Goal: Task Accomplishment & Management: Use online tool/utility

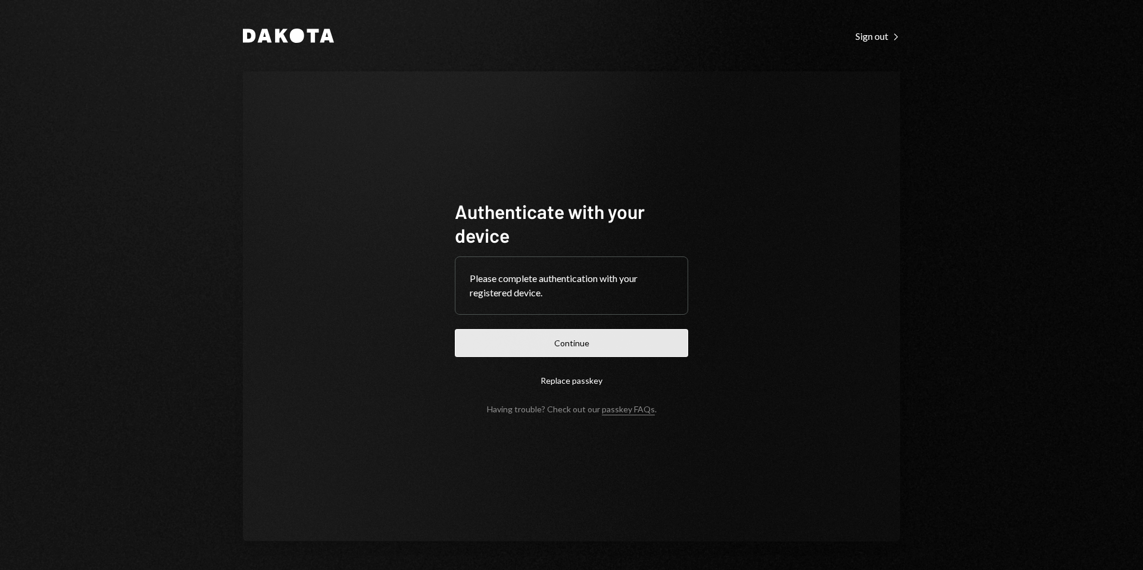
click at [580, 341] on button "Continue" at bounding box center [571, 343] width 233 height 28
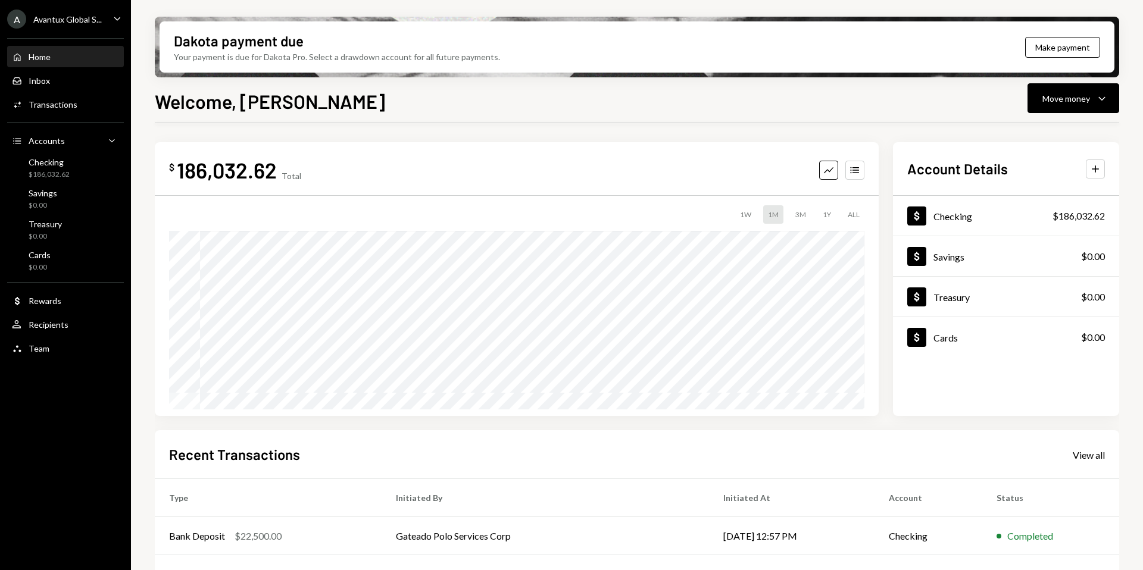
scroll to position [148, 0]
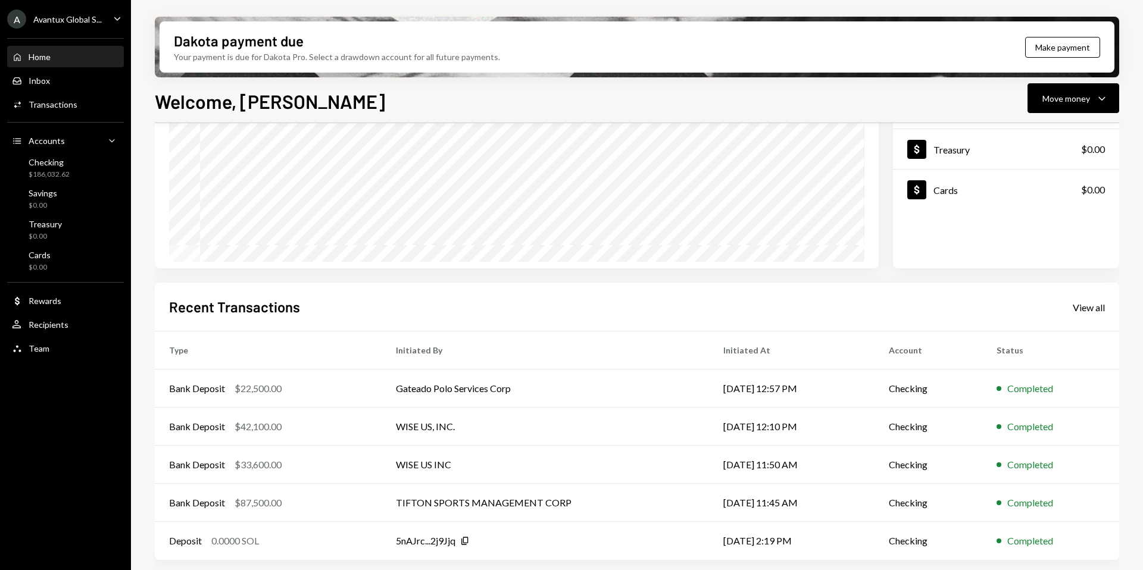
click at [53, 18] on div "Avantux Global S..." at bounding box center [67, 19] width 68 height 10
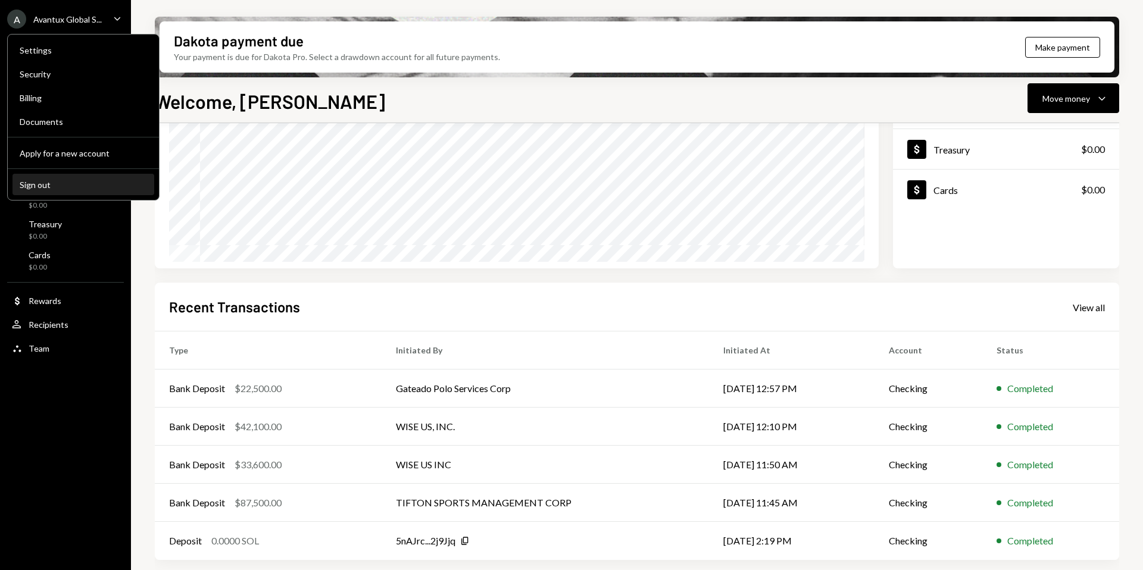
click at [67, 183] on div "Sign out" at bounding box center [83, 185] width 127 height 10
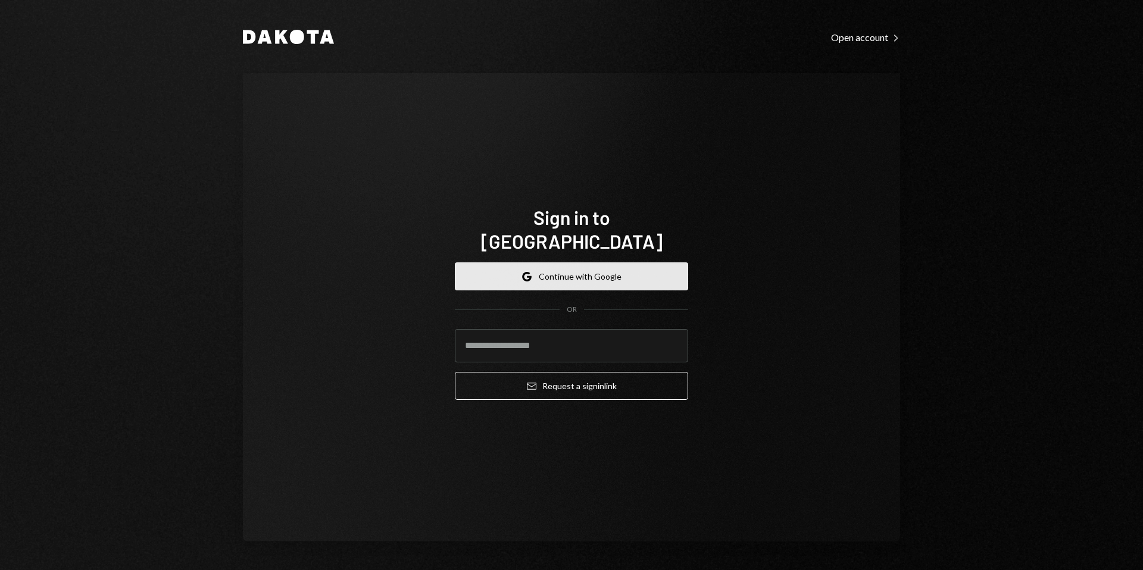
click at [580, 263] on button "Google Continue with Google" at bounding box center [571, 277] width 233 height 28
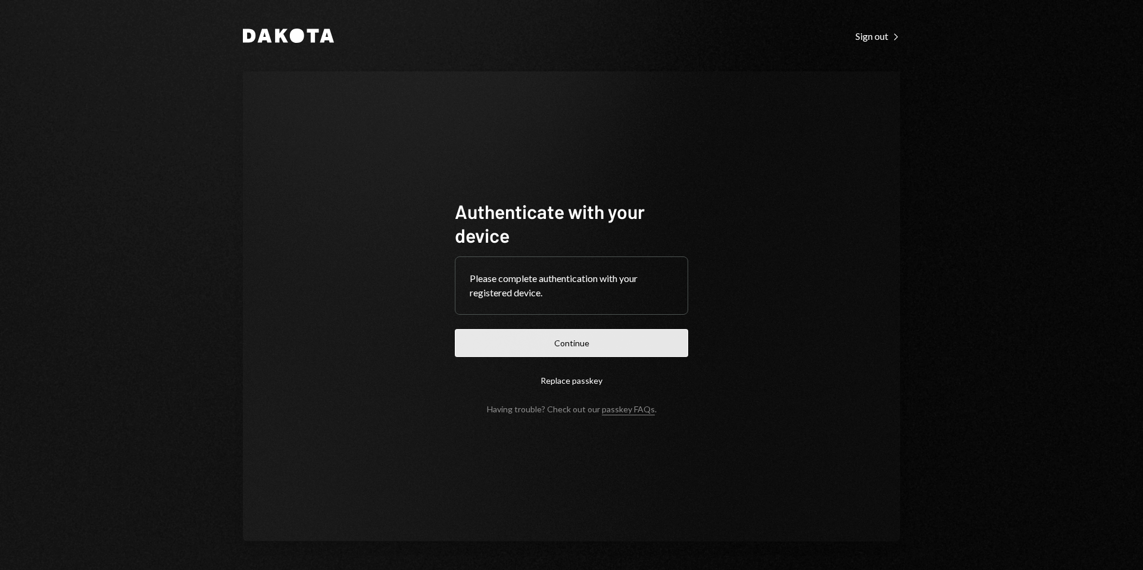
click at [579, 348] on button "Continue" at bounding box center [571, 343] width 233 height 28
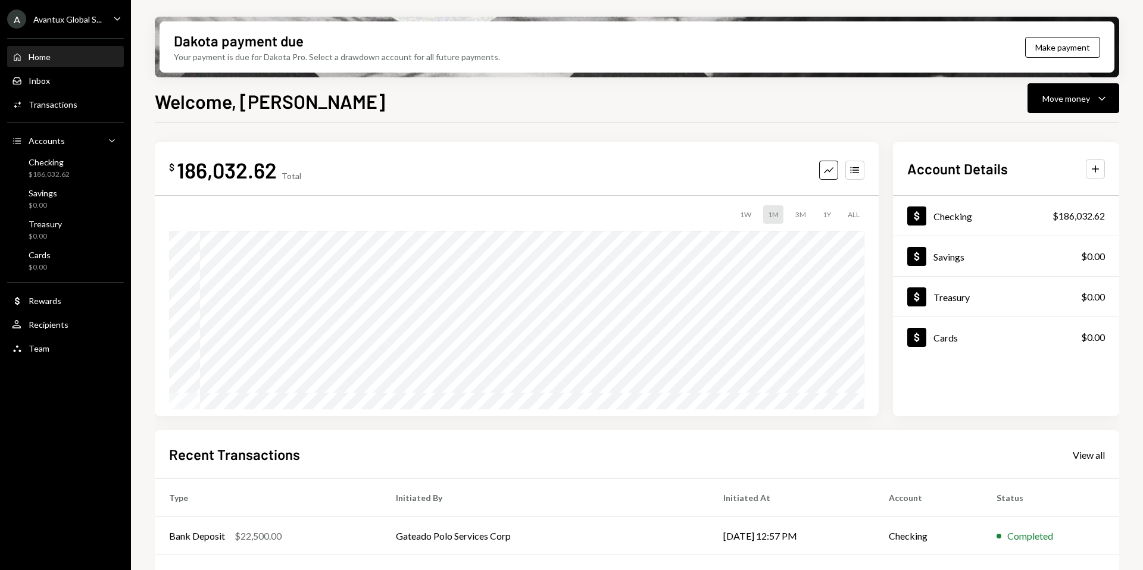
click at [64, 24] on div "A Avantux Global S..." at bounding box center [54, 19] width 95 height 19
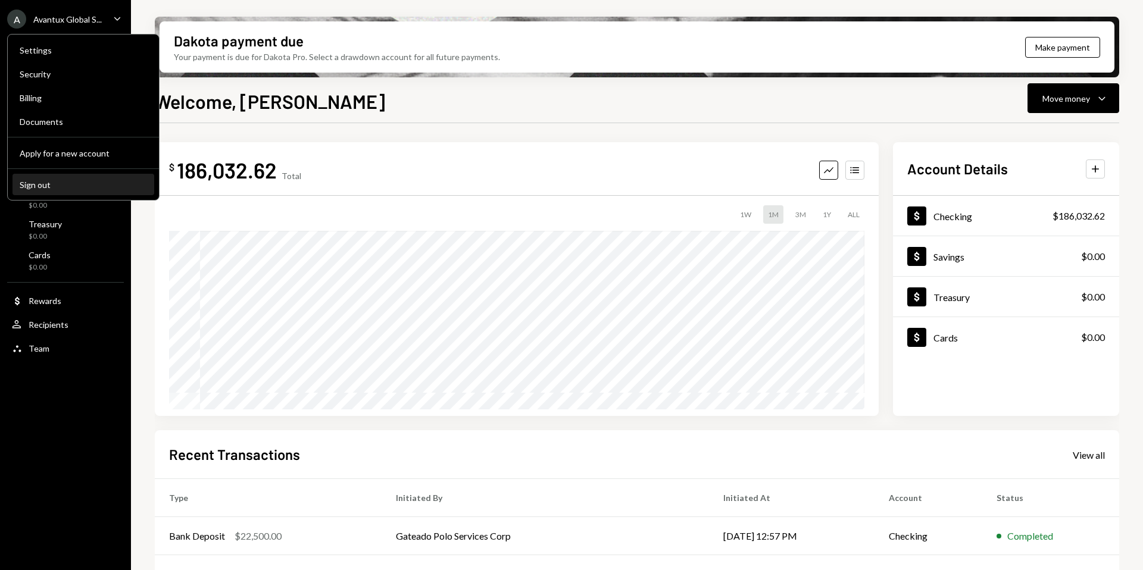
click at [71, 185] on div "Sign out" at bounding box center [83, 185] width 127 height 10
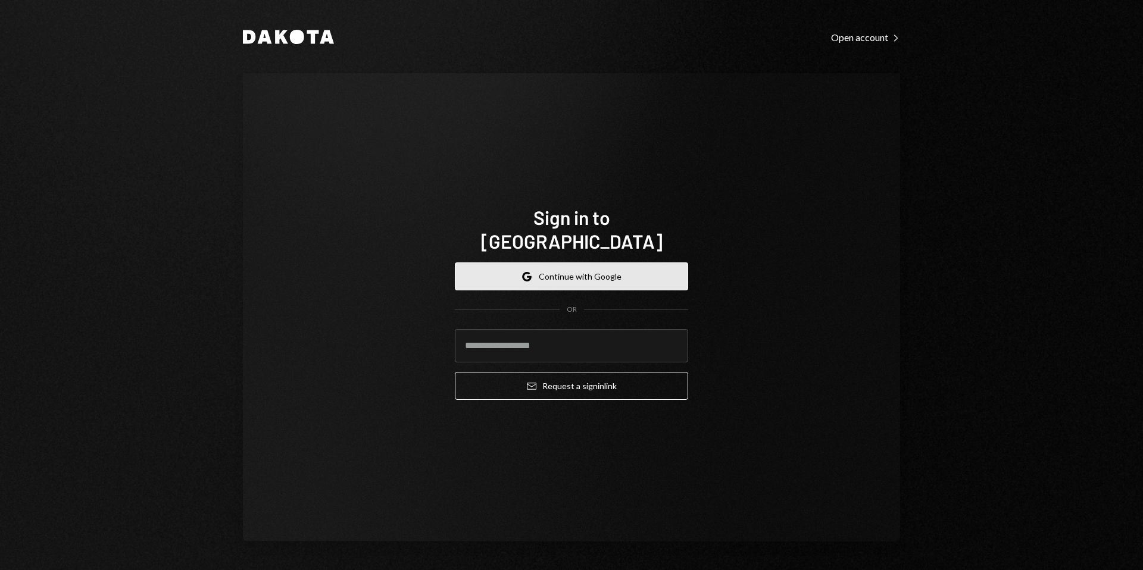
click at [583, 263] on button "Google Continue with Google" at bounding box center [571, 277] width 233 height 28
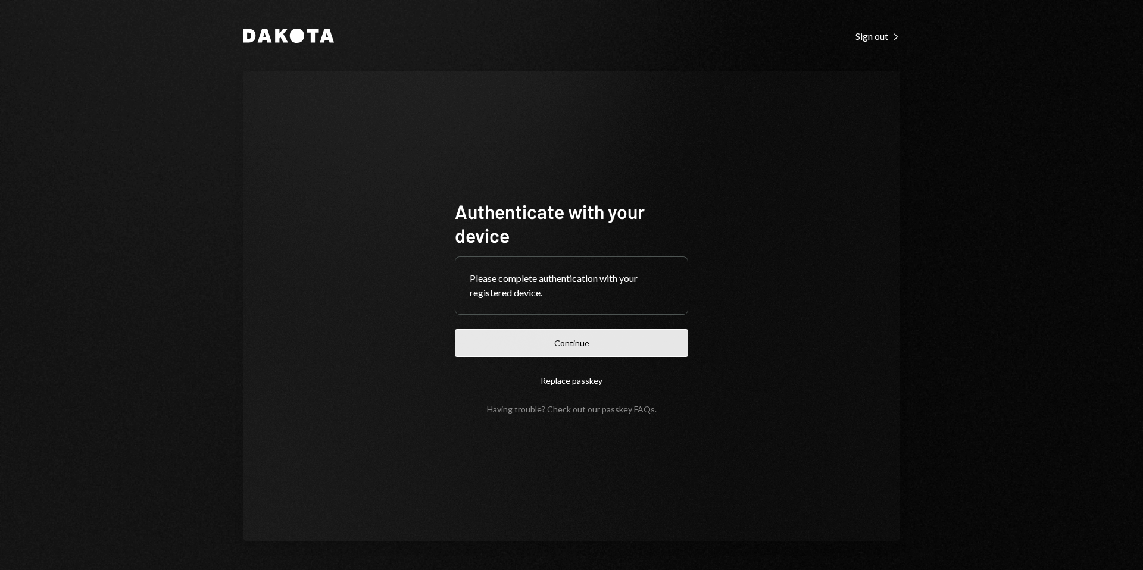
click at [588, 339] on button "Continue" at bounding box center [571, 343] width 233 height 28
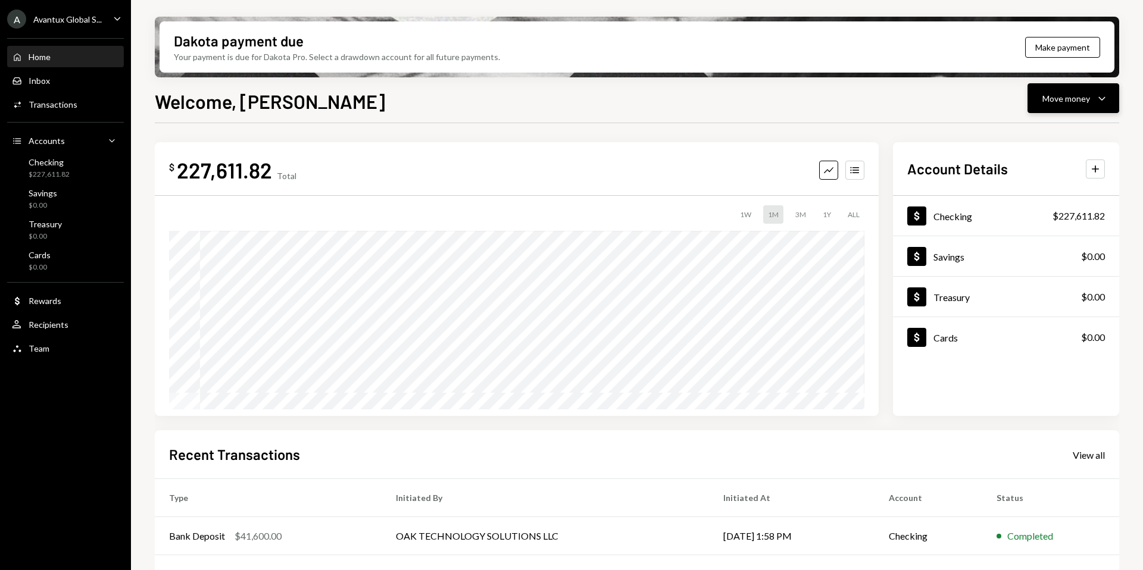
click at [1048, 103] on div "Move money" at bounding box center [1066, 98] width 48 height 13
click at [1024, 136] on div "Send" at bounding box center [1063, 134] width 87 height 13
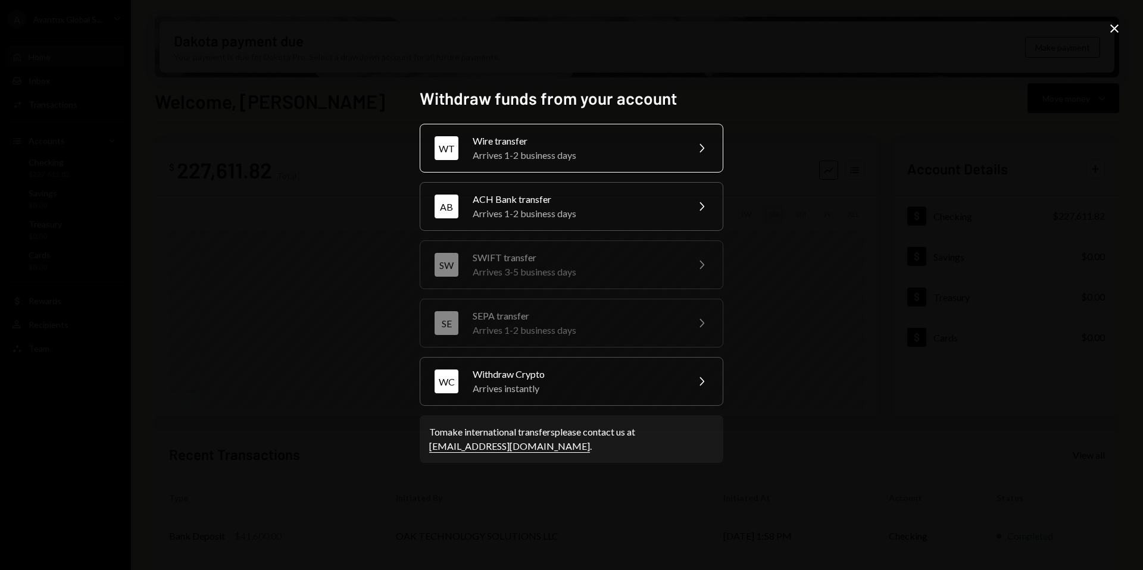
click at [510, 149] on div "Arrives 1-2 business days" at bounding box center [576, 155] width 207 height 14
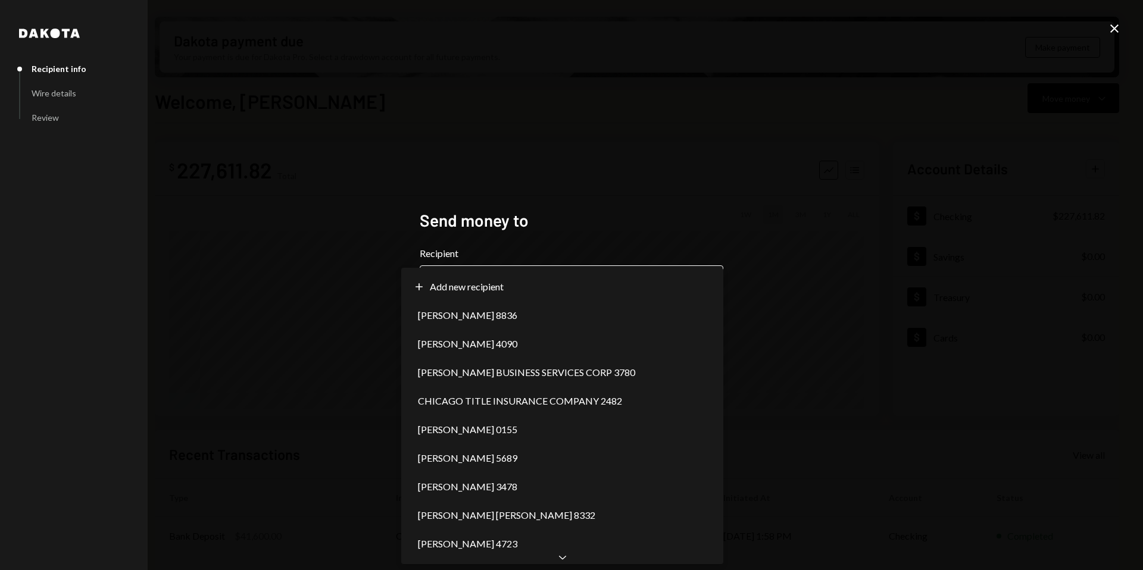
click at [495, 288] on body "A Avantux Global S... Caret Down Home Home Inbox Inbox Activities Transactions …" at bounding box center [571, 285] width 1143 height 570
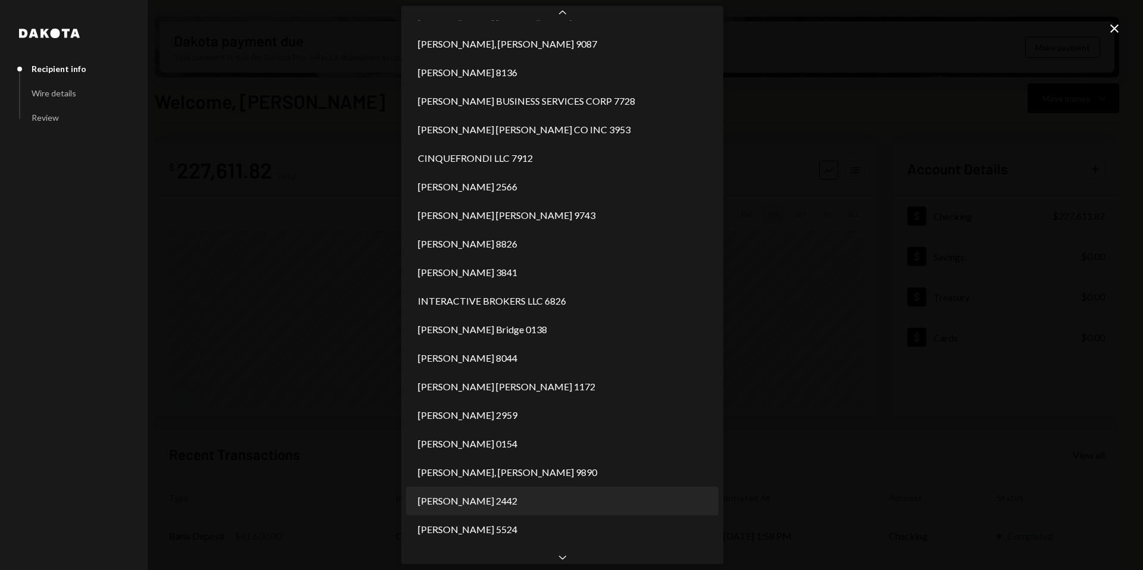
scroll to position [481, 0]
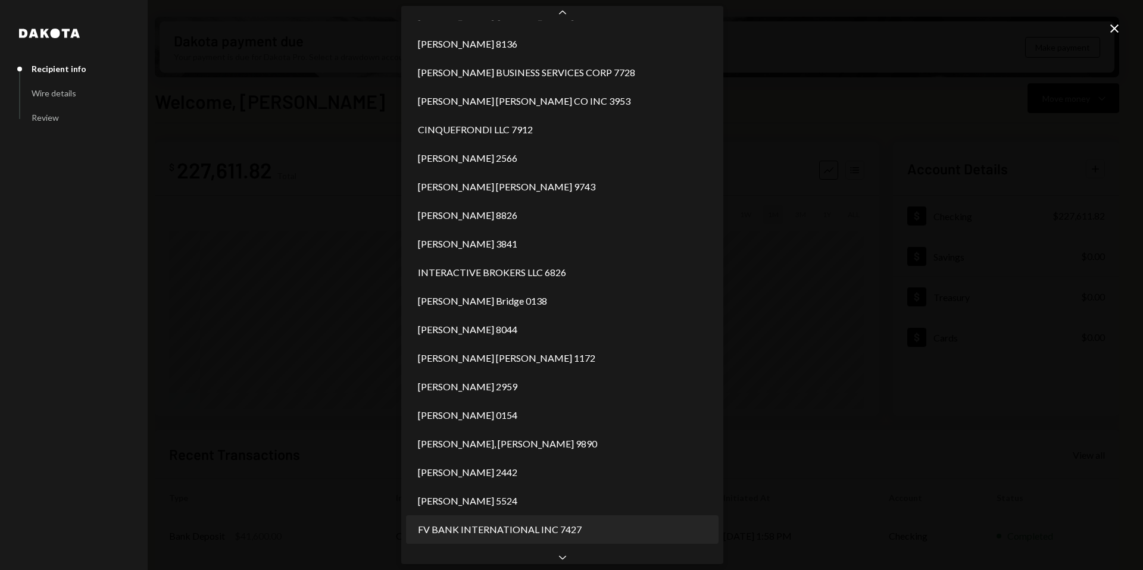
select select "**********"
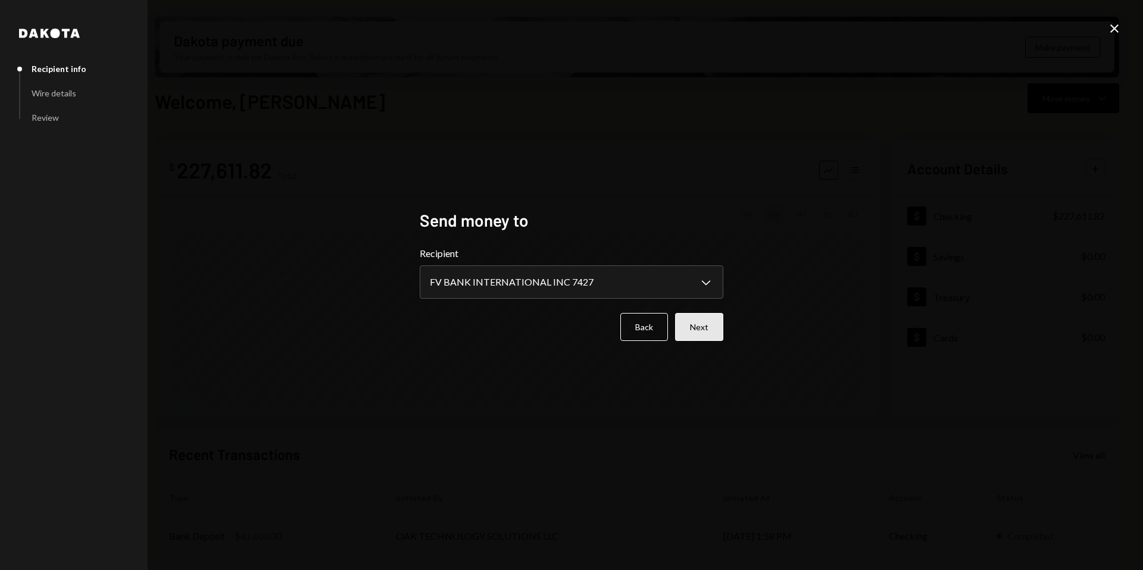
click at [691, 332] on button "Next" at bounding box center [699, 327] width 48 height 28
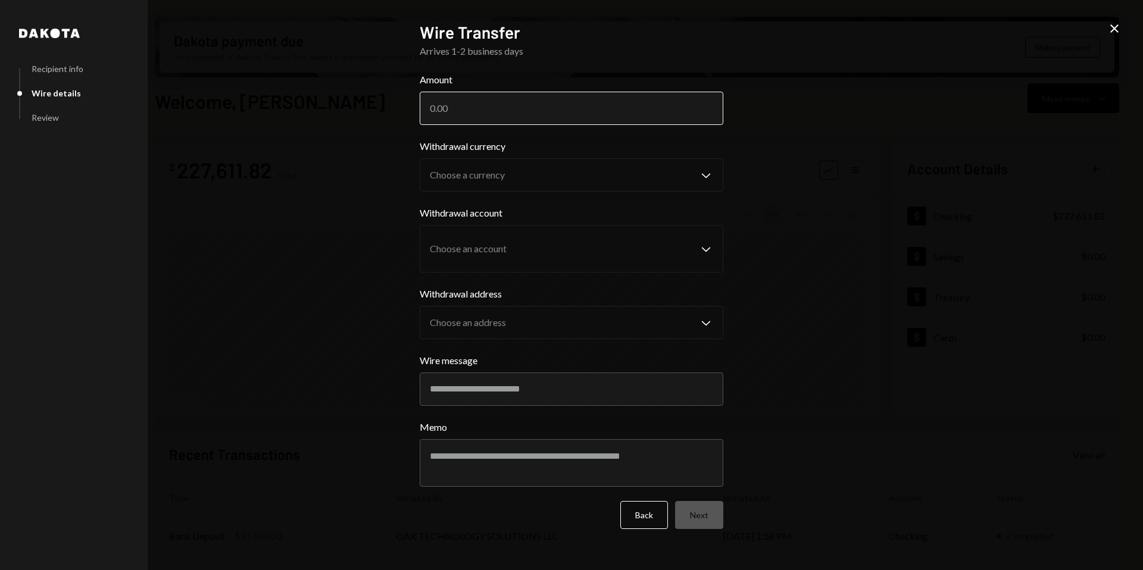
click at [464, 118] on input "Amount" at bounding box center [572, 108] width 304 height 33
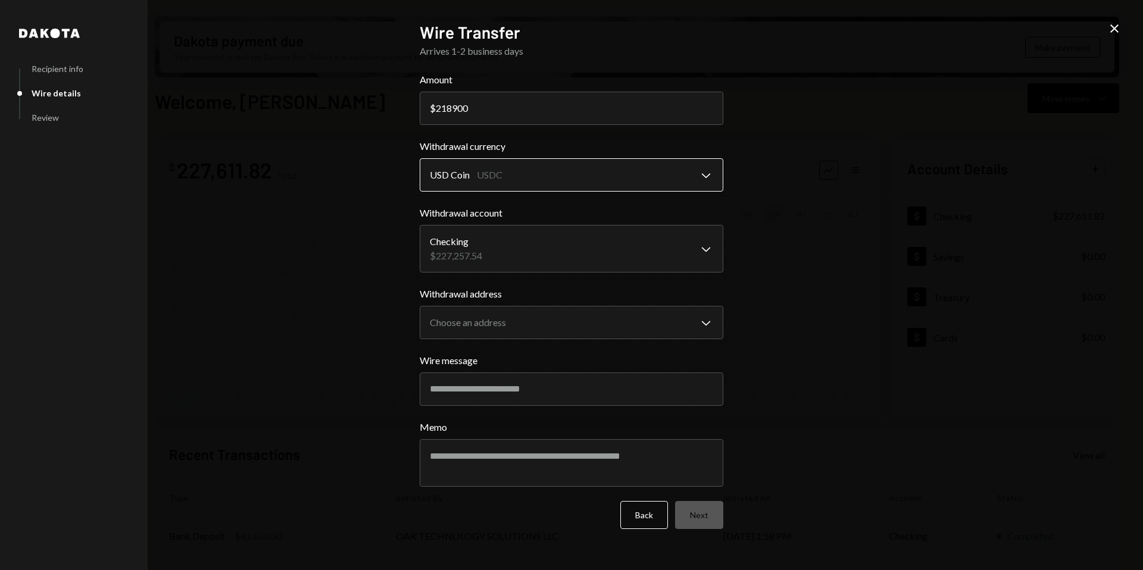
type input "218900"
click at [503, 172] on body "A Avantux Global S... Caret Down Home Home Inbox Inbox Activities Transactions …" at bounding box center [571, 285] width 1143 height 570
click at [499, 247] on body "A Avantux Global S... Caret Down Home Home Inbox Inbox Activities Transactions …" at bounding box center [571, 285] width 1143 height 570
click at [504, 308] on body "A Avantux Global S... Caret Down Home Home Inbox Inbox Activities Transactions …" at bounding box center [571, 285] width 1143 height 570
select select "**********"
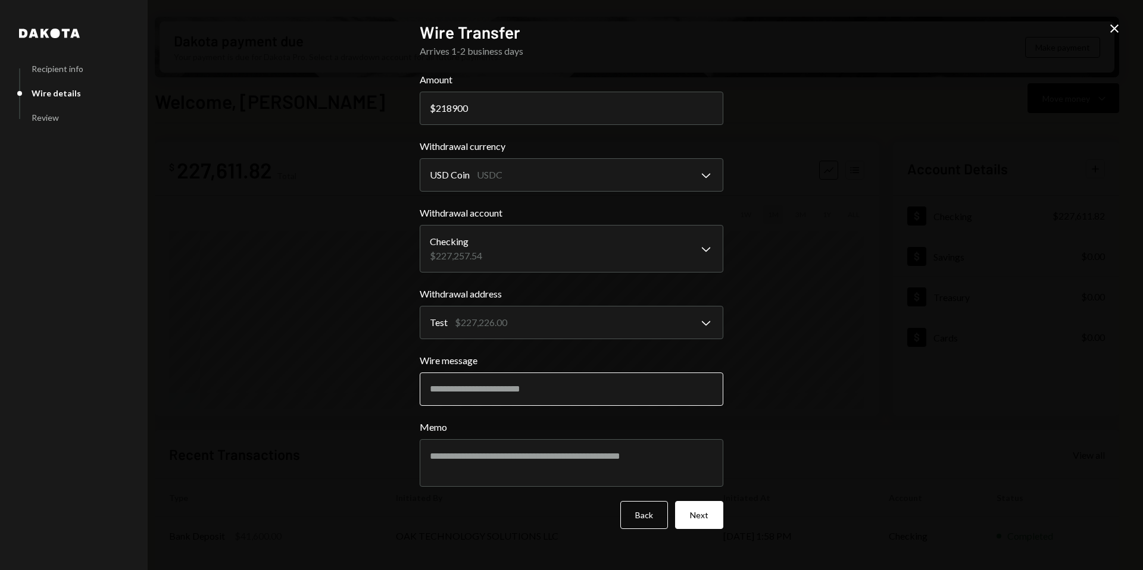
click at [504, 391] on input "Wire message" at bounding box center [572, 389] width 304 height 33
paste input "**********"
type input "**********"
click at [702, 519] on button "Next" at bounding box center [699, 515] width 48 height 28
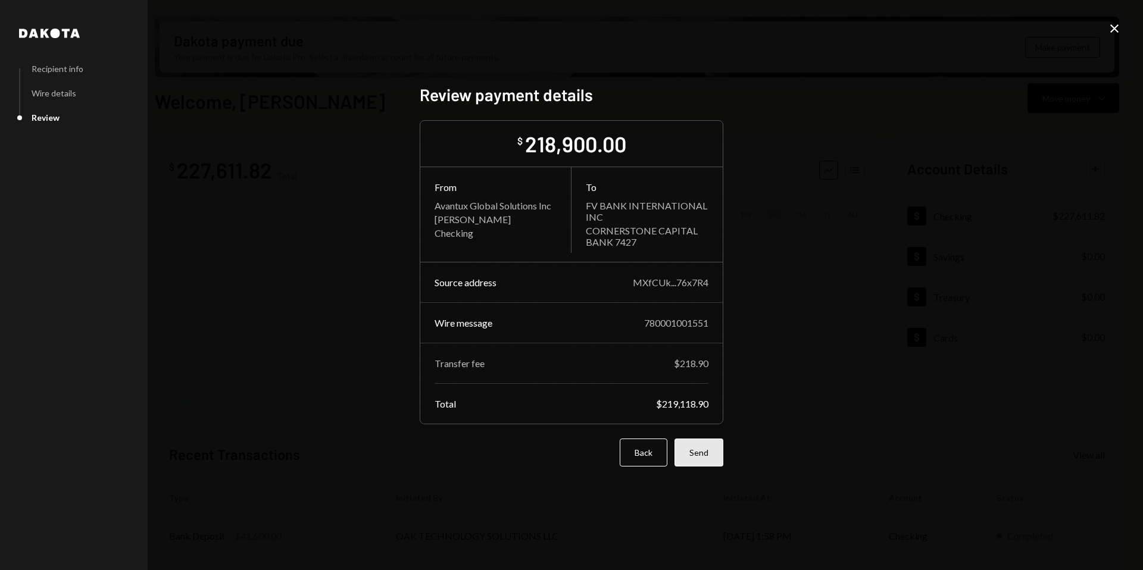
click at [708, 458] on button "Send" at bounding box center [698, 453] width 49 height 28
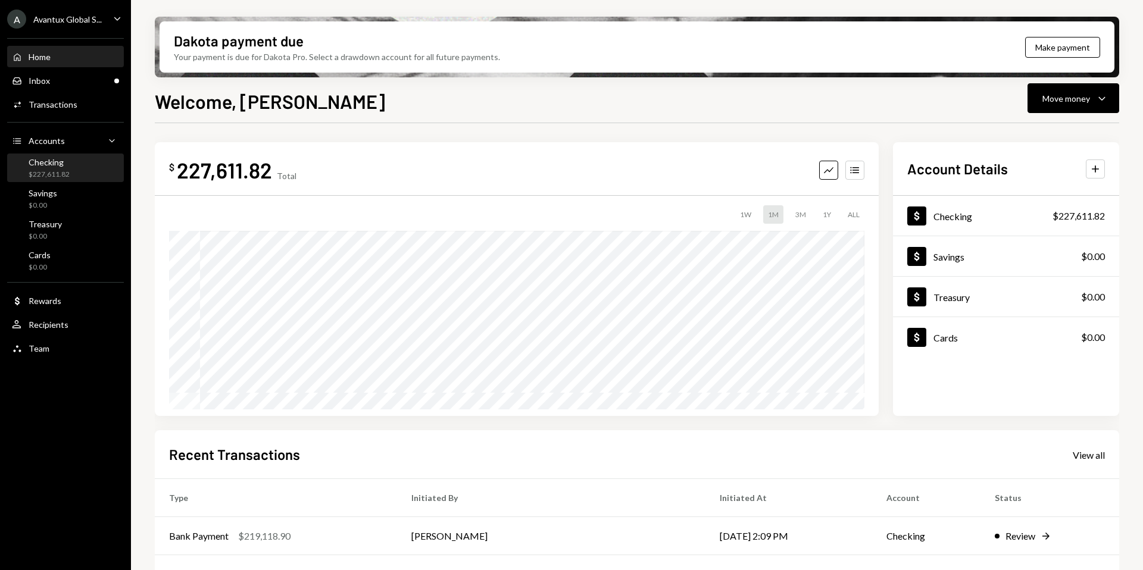
click at [53, 171] on div "$227,611.82" at bounding box center [49, 175] width 41 height 10
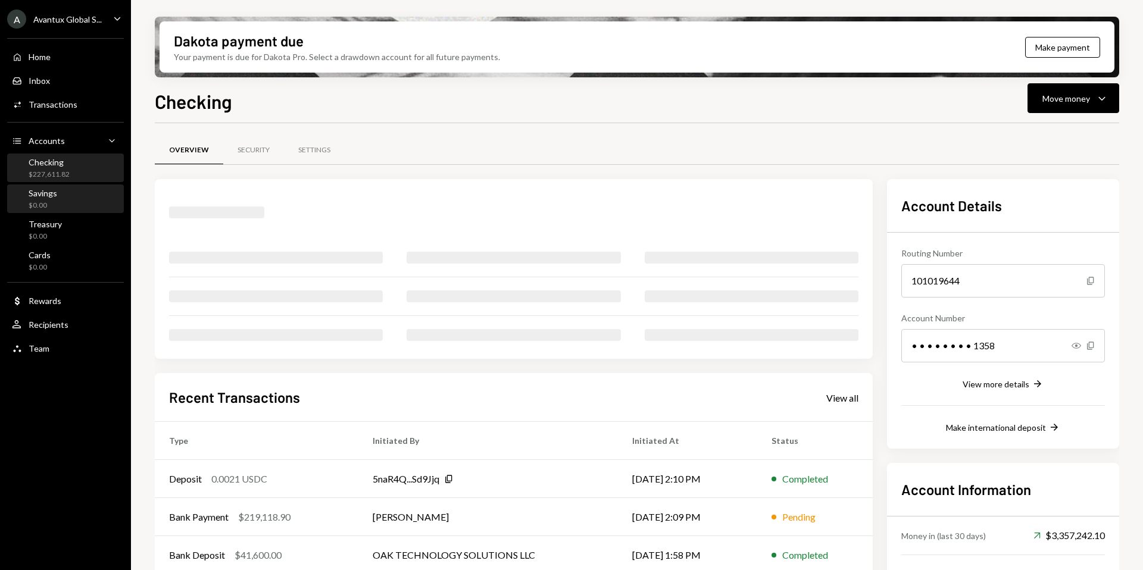
click at [53, 197] on div "Savings" at bounding box center [43, 193] width 29 height 10
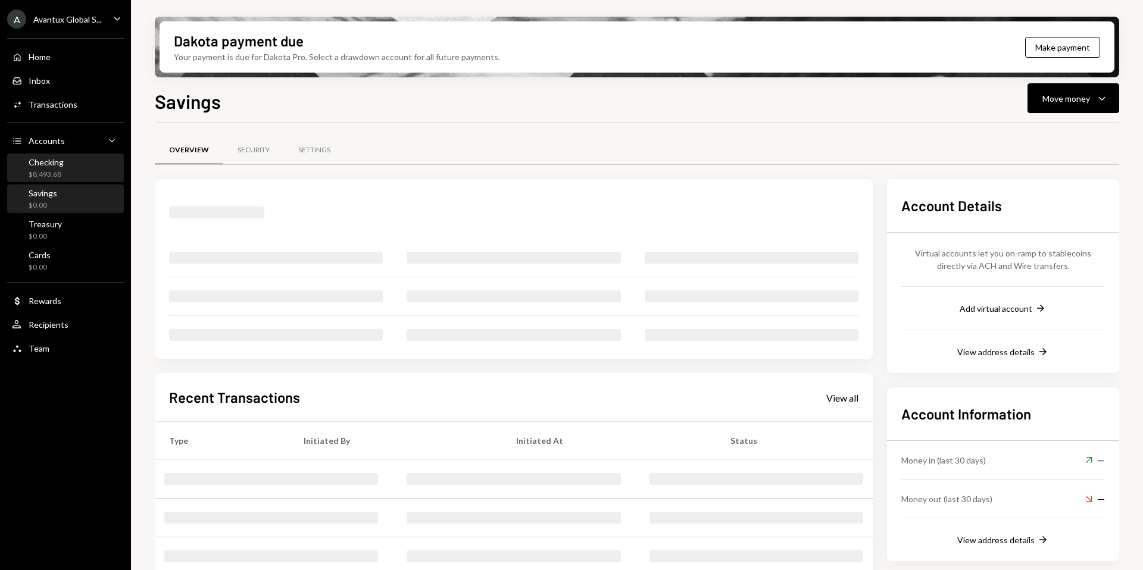
click at [54, 161] on div "Checking" at bounding box center [46, 162] width 35 height 10
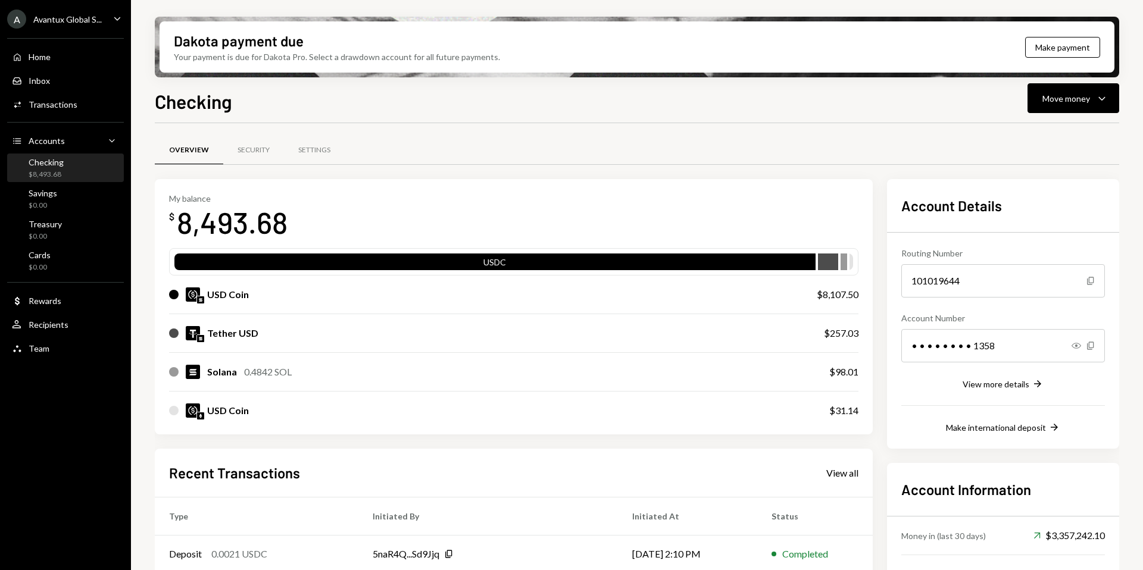
click at [56, 15] on div "Avantux Global S..." at bounding box center [67, 19] width 68 height 10
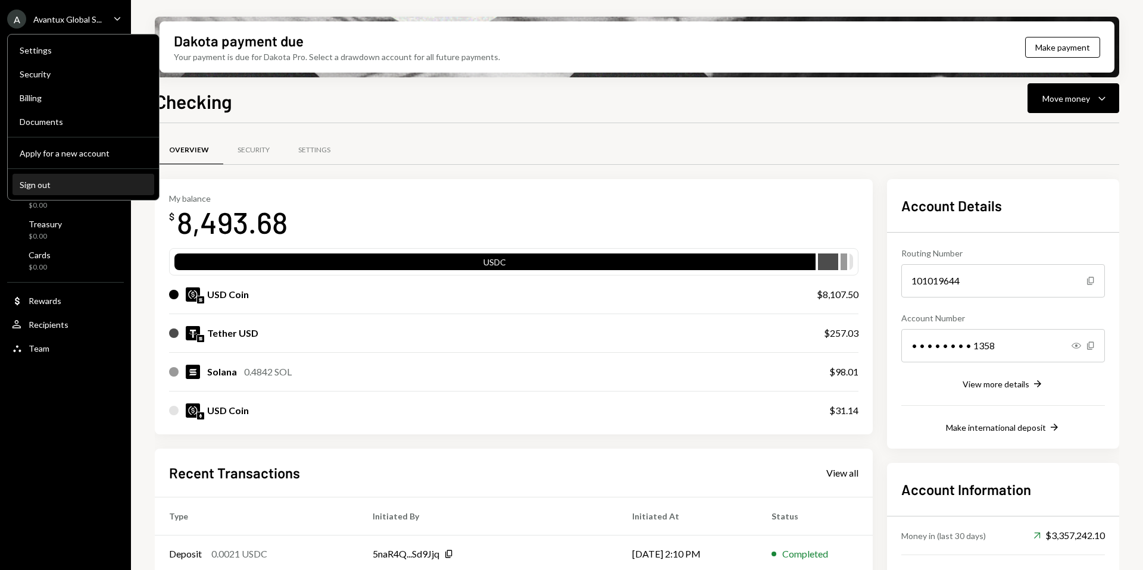
click at [60, 182] on div "Sign out" at bounding box center [83, 185] width 127 height 10
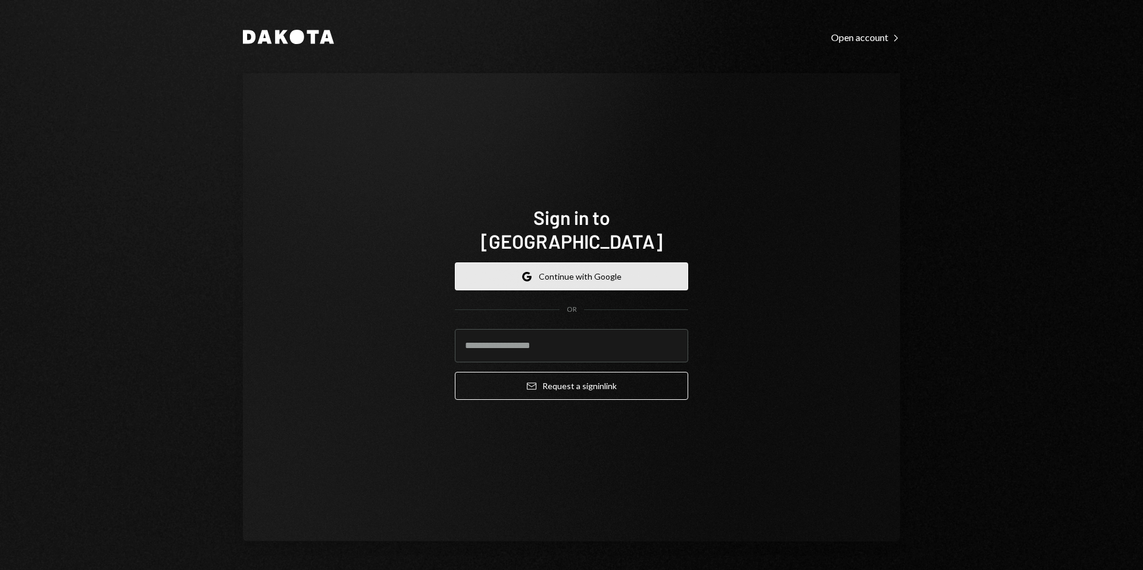
click at [557, 263] on button "Google Continue with Google" at bounding box center [571, 277] width 233 height 28
